Goal: Transaction & Acquisition: Purchase product/service

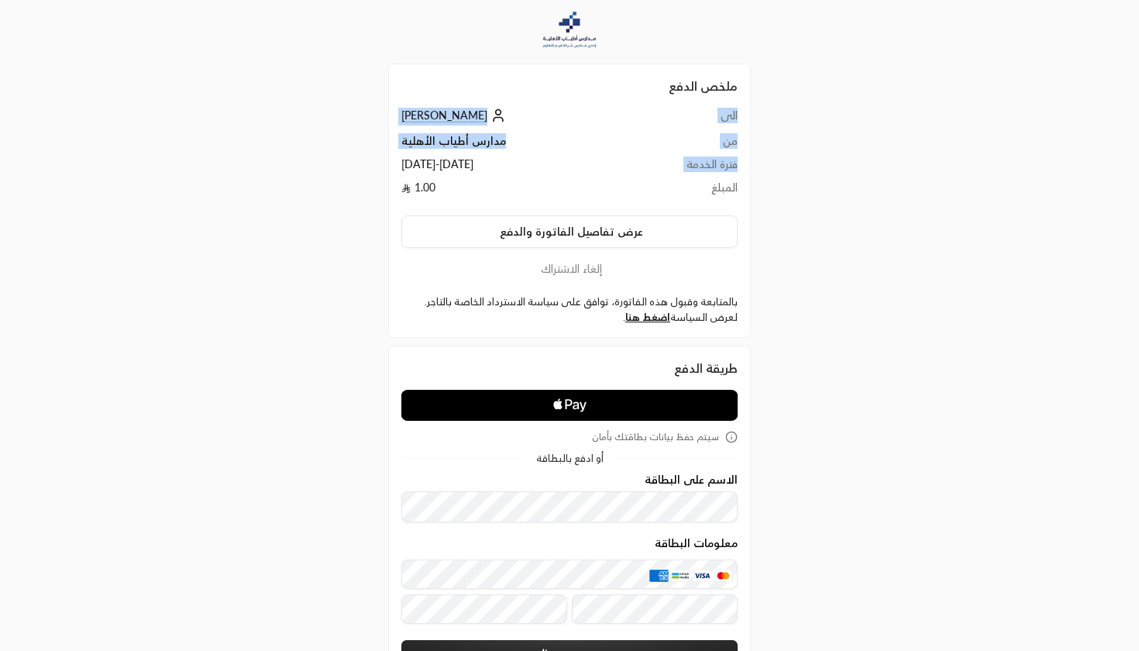
click at [368, 165] on div "ملخص الدفع الى [PERSON_NAME] من مدارس أطياب الأهلية فترة الخدمة [DATE] - [DATE]…" at bounding box center [570, 391] width 570 height 783
click at [457, 187] on td "1.00" at bounding box center [516, 191] width 228 height 23
click at [615, 402] on icon "Apple Logo" at bounding box center [570, 405] width 168 height 28
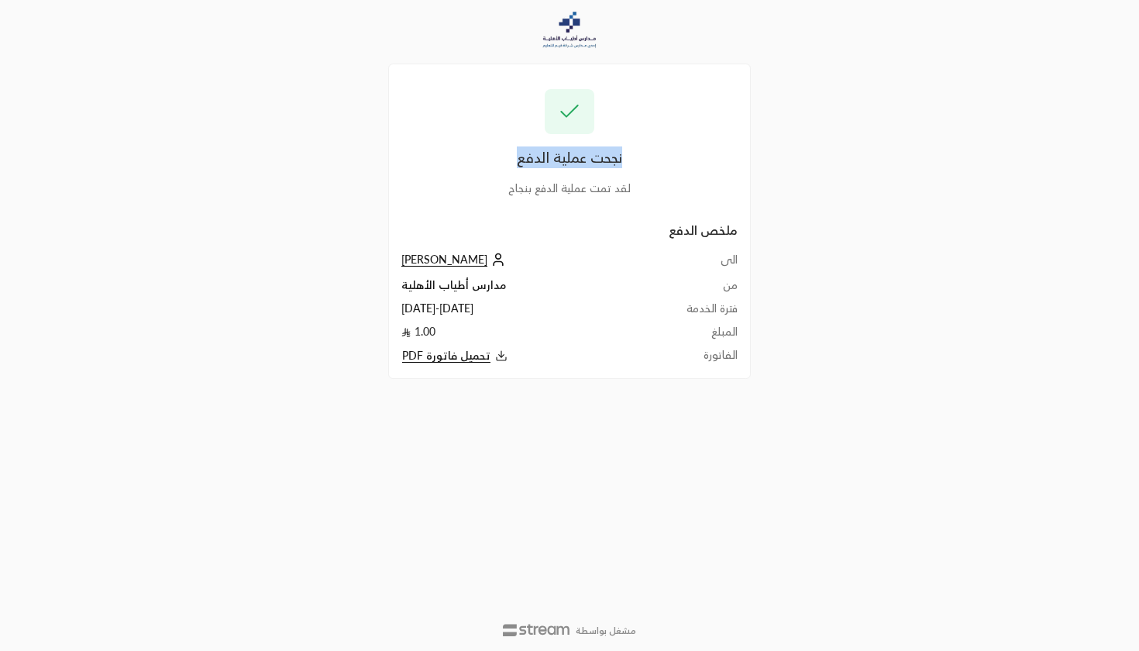
drag, startPoint x: 629, startPoint y: 162, endPoint x: 515, endPoint y: 163, distance: 113.2
click at [515, 163] on div "نجحت عملية الدفع" at bounding box center [570, 157] width 336 height 22
click at [550, 302] on td "[DATE] - [DATE]" at bounding box center [517, 312] width 231 height 23
click at [1063, 2] on div "نجحت عملية الدفع لقد تمت عملية الدفع بنجاح ملخص الدفع الى [PERSON_NAME] من مدار…" at bounding box center [569, 325] width 1139 height 651
